Goal: Entertainment & Leisure: Consume media (video, audio)

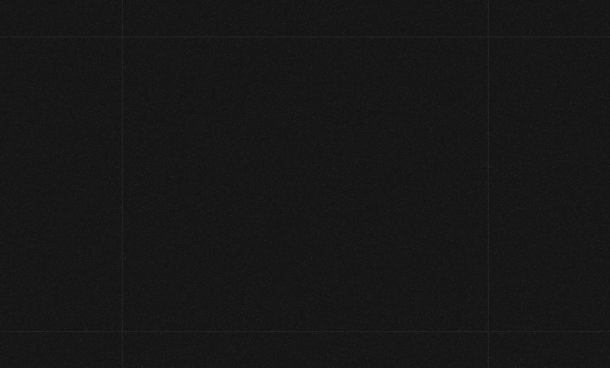
click at [528, 23] on link "Inicie sesión" at bounding box center [530, 21] width 45 height 6
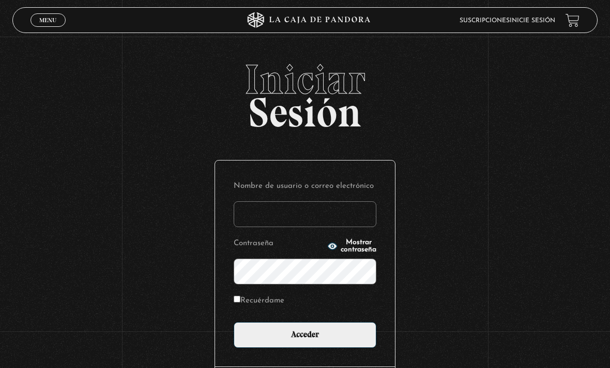
type input "[EMAIL_ADDRESS][DOMAIN_NAME]"
click at [305, 341] on input "Acceder" at bounding box center [305, 335] width 143 height 26
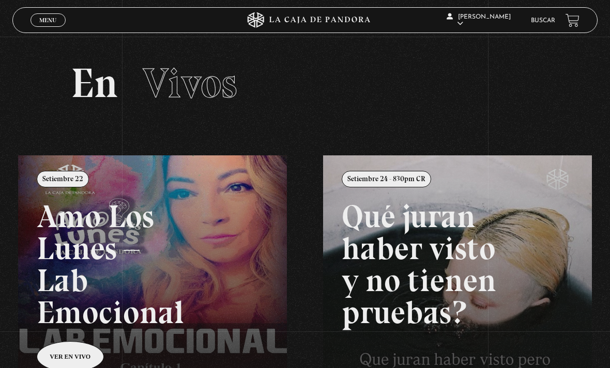
click at [51, 27] on span "Cerrar" at bounding box center [48, 29] width 24 height 7
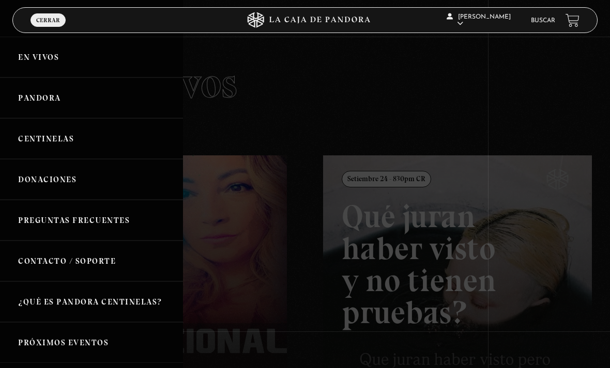
click at [55, 103] on link "Pandora" at bounding box center [91, 98] width 183 height 41
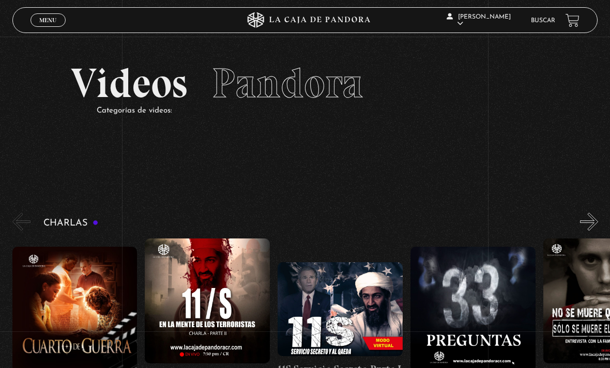
click at [49, 26] on span "Cerrar" at bounding box center [48, 29] width 24 height 7
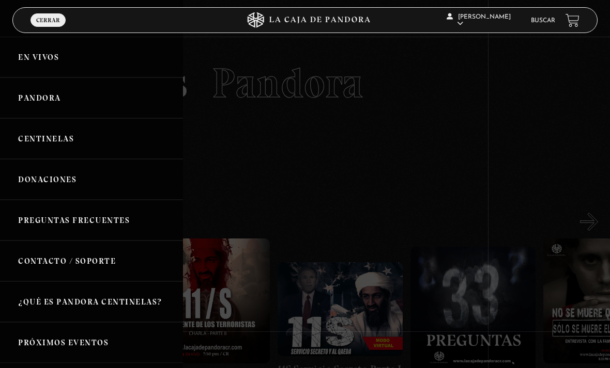
click at [50, 138] on link "Centinelas" at bounding box center [91, 138] width 183 height 41
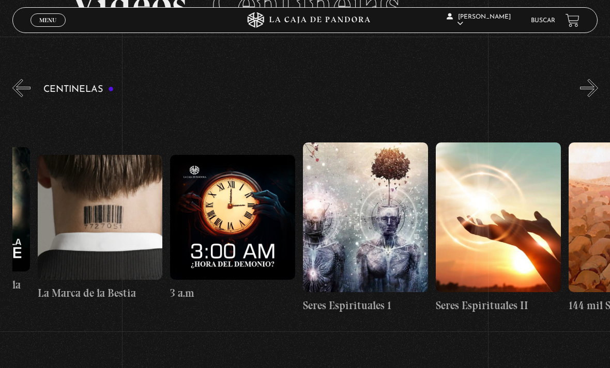
scroll to position [0, 12188]
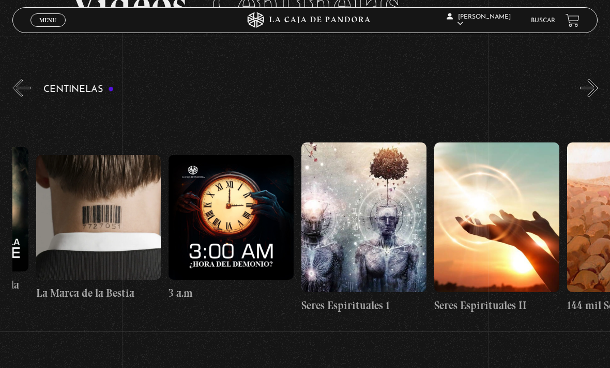
click at [364, 213] on figure at bounding box center [363, 218] width 125 height 150
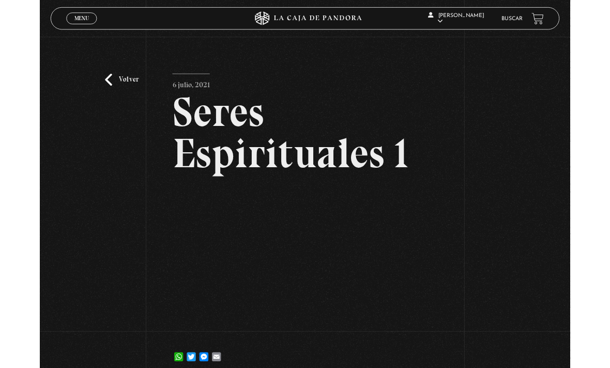
scroll to position [87, 0]
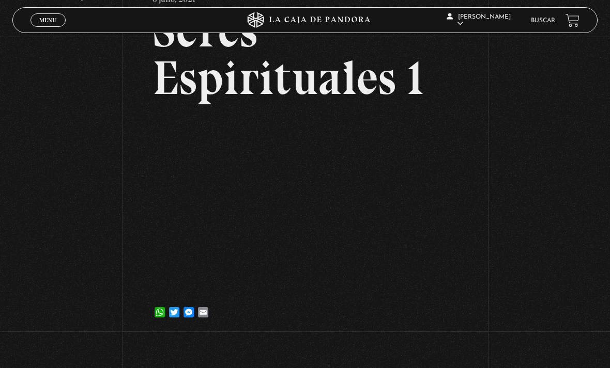
click at [55, 27] on link "Menu Cerrar" at bounding box center [47, 19] width 35 height 13
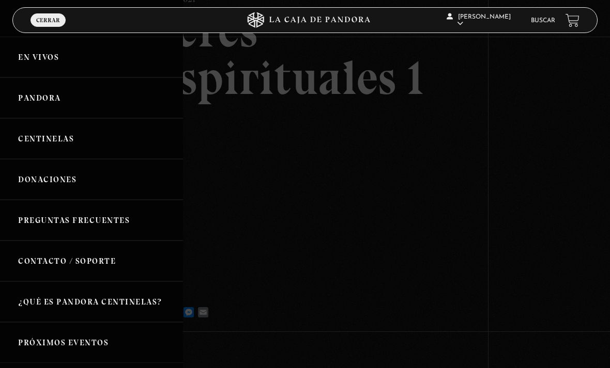
click at [51, 101] on link "Pandora" at bounding box center [91, 98] width 183 height 41
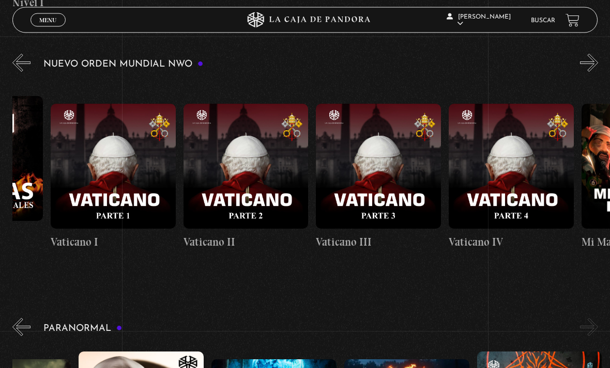
scroll to position [0, 8301]
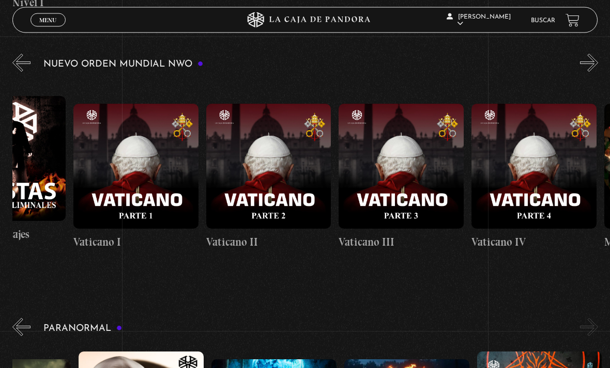
click at [150, 194] on figure at bounding box center [135, 166] width 125 height 125
